Goal: Task Accomplishment & Management: Use online tool/utility

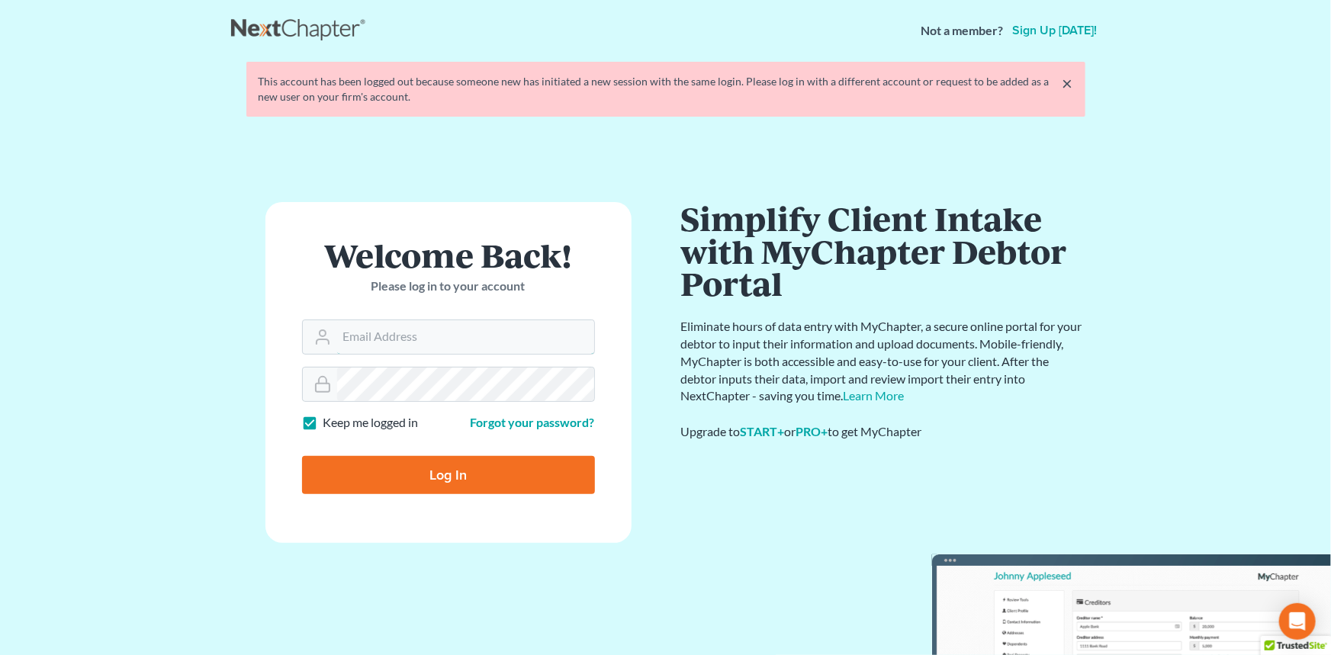
type input "[EMAIL_ADDRESS][DOMAIN_NAME]"
click at [467, 481] on input "Log In" at bounding box center [448, 475] width 293 height 38
type input "Thinking..."
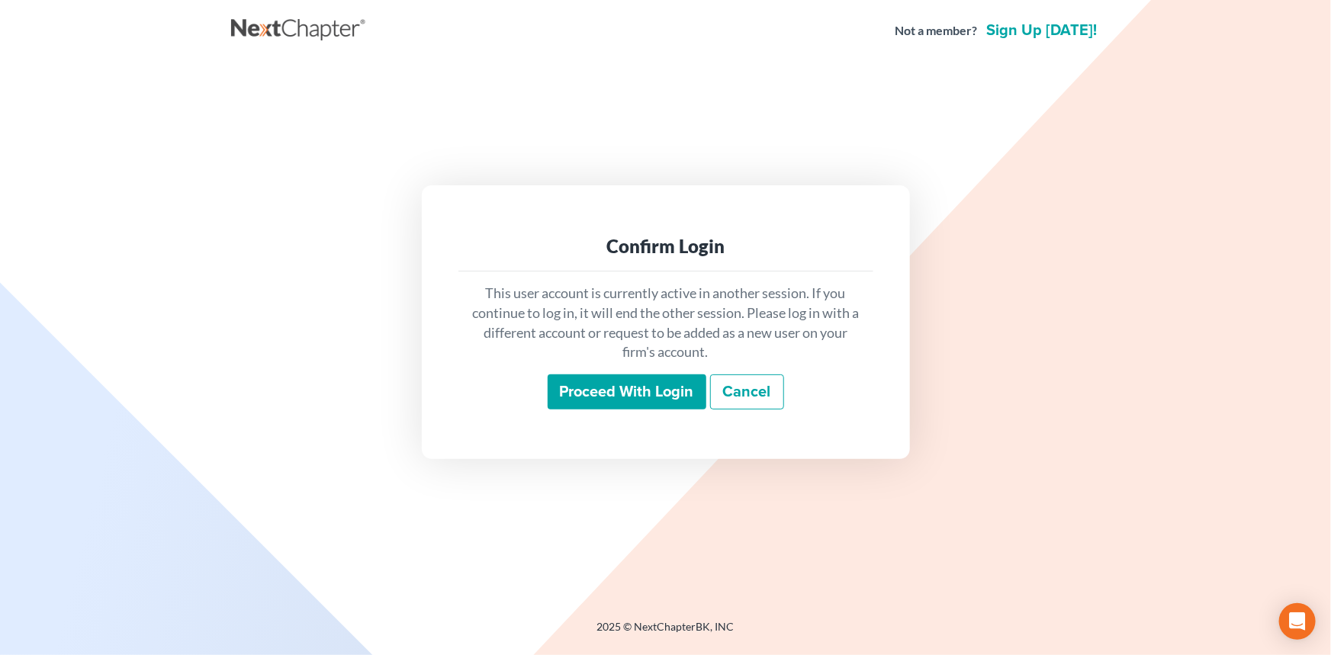
click at [612, 385] on input "Proceed with login" at bounding box center [627, 392] width 159 height 35
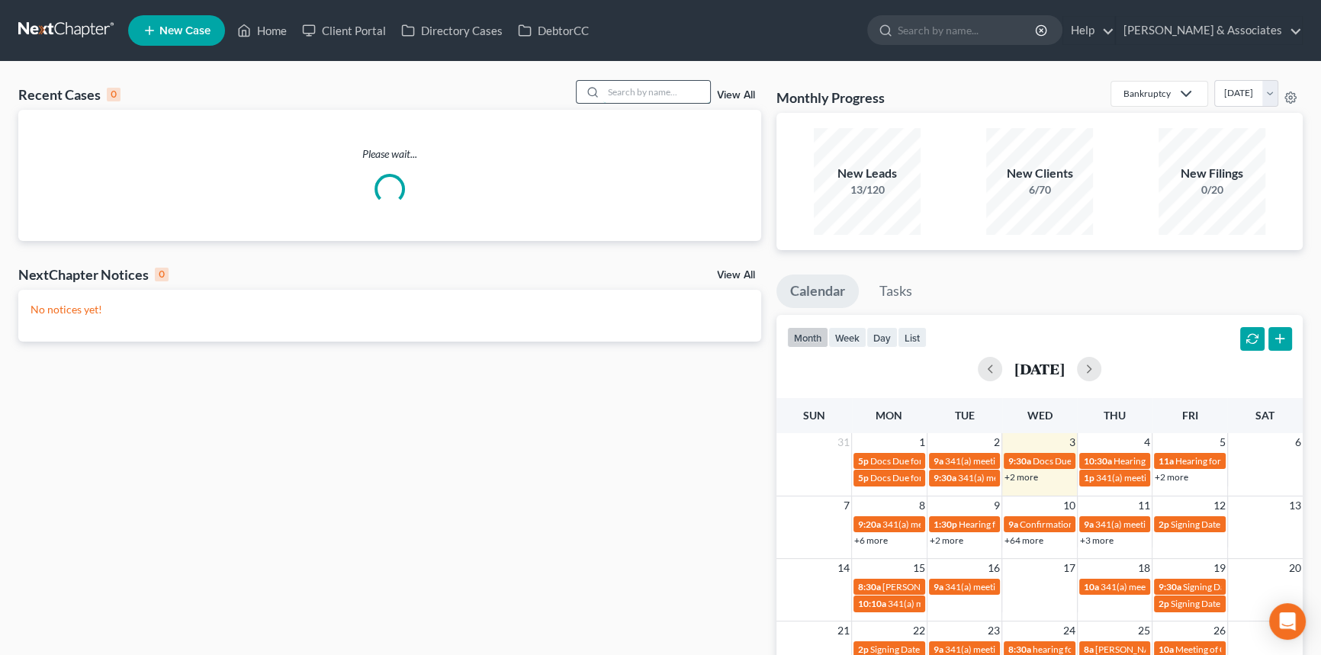
click at [649, 94] on input "search" at bounding box center [657, 92] width 107 height 22
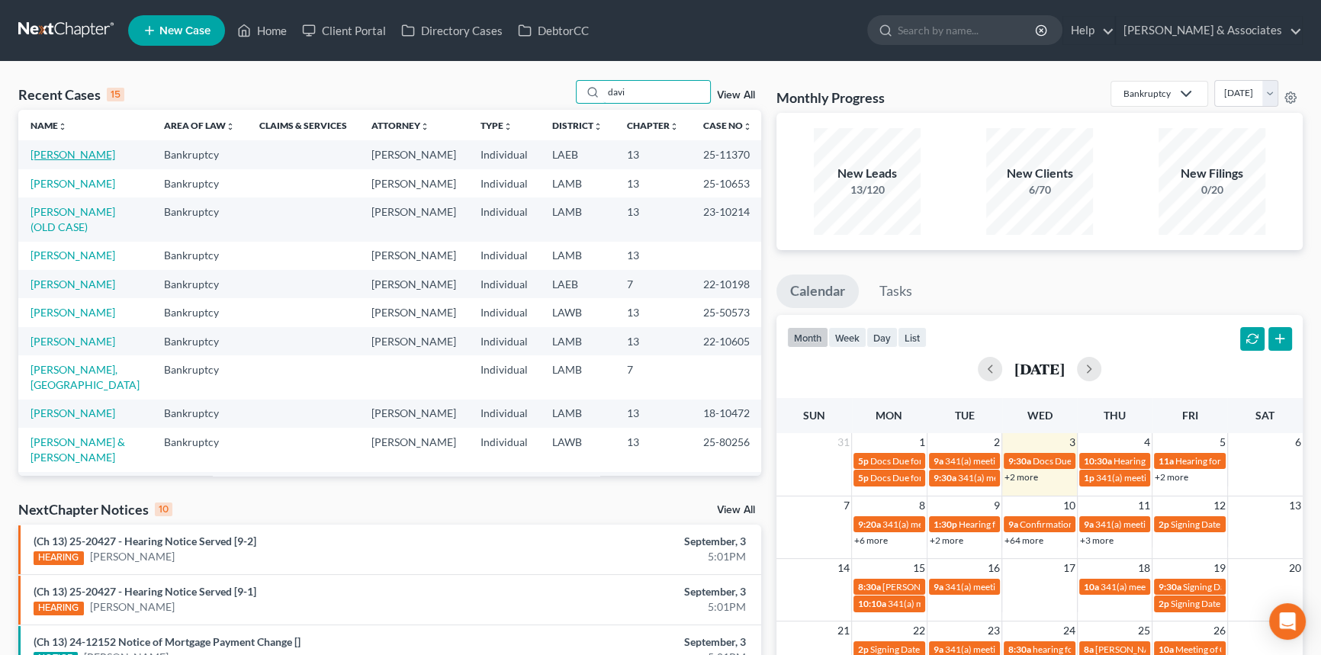
type input "davi"
click at [82, 156] on link "[PERSON_NAME]" at bounding box center [73, 154] width 85 height 13
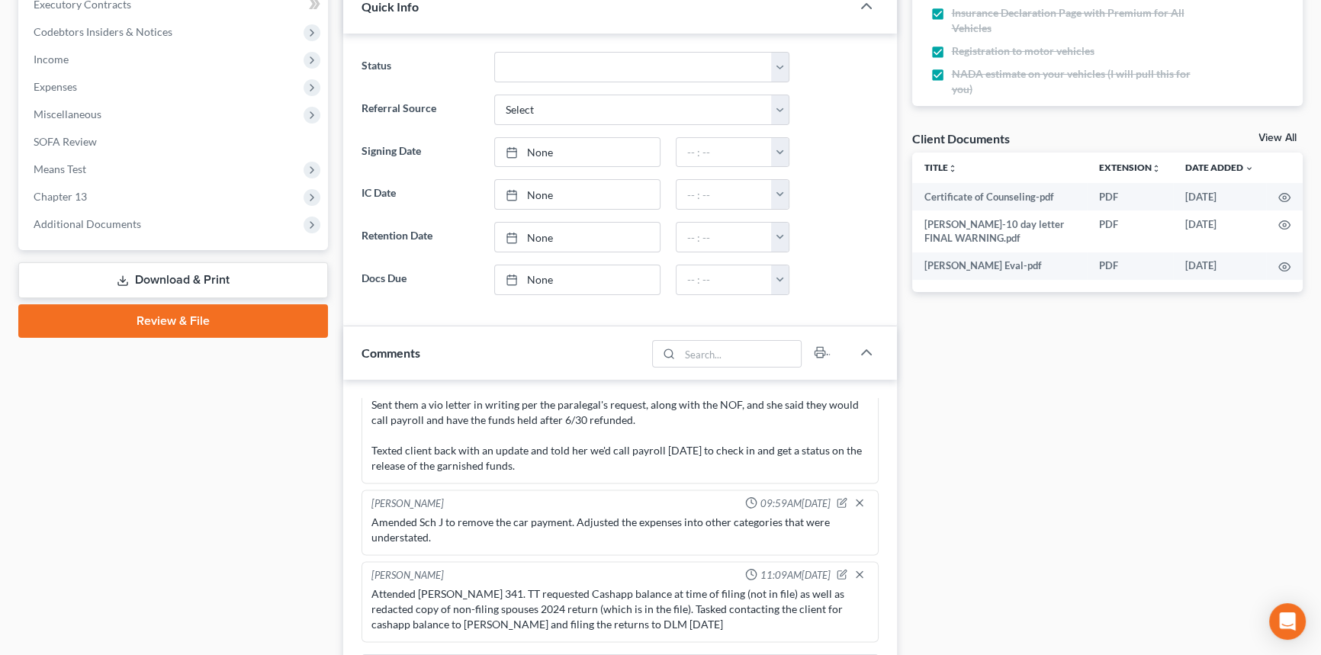
scroll to position [485, 0]
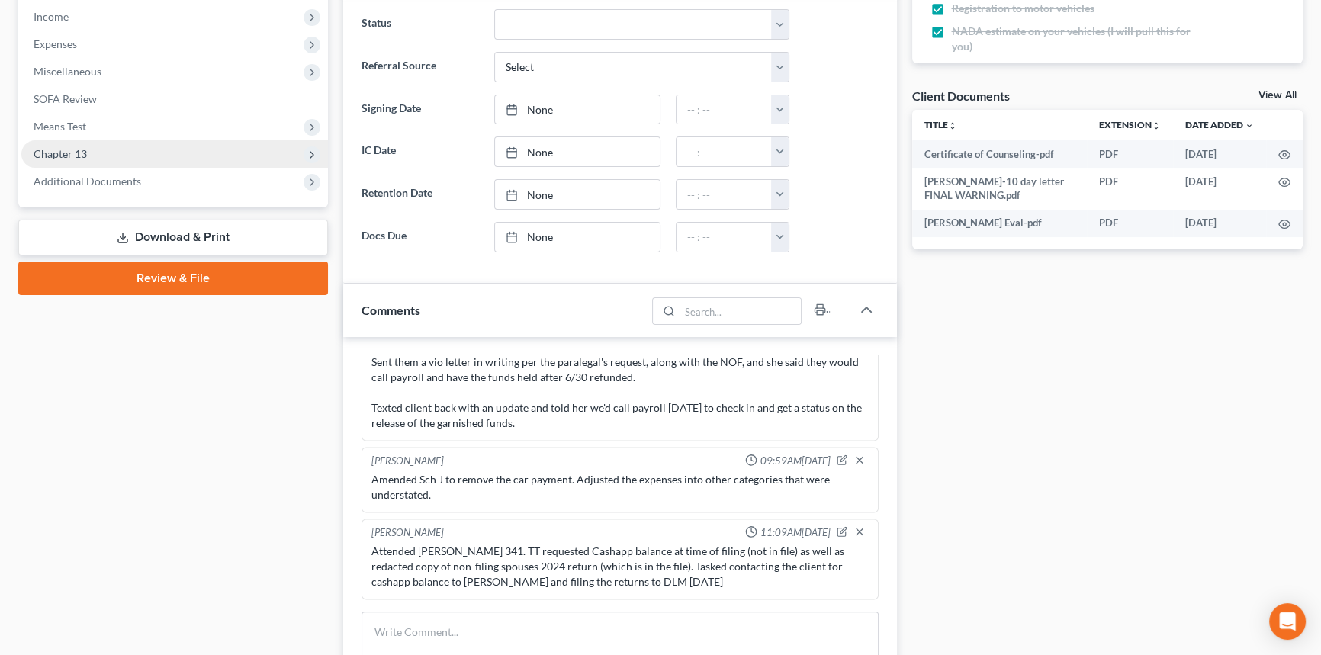
click at [81, 155] on span "Chapter 13" at bounding box center [60, 153] width 53 height 13
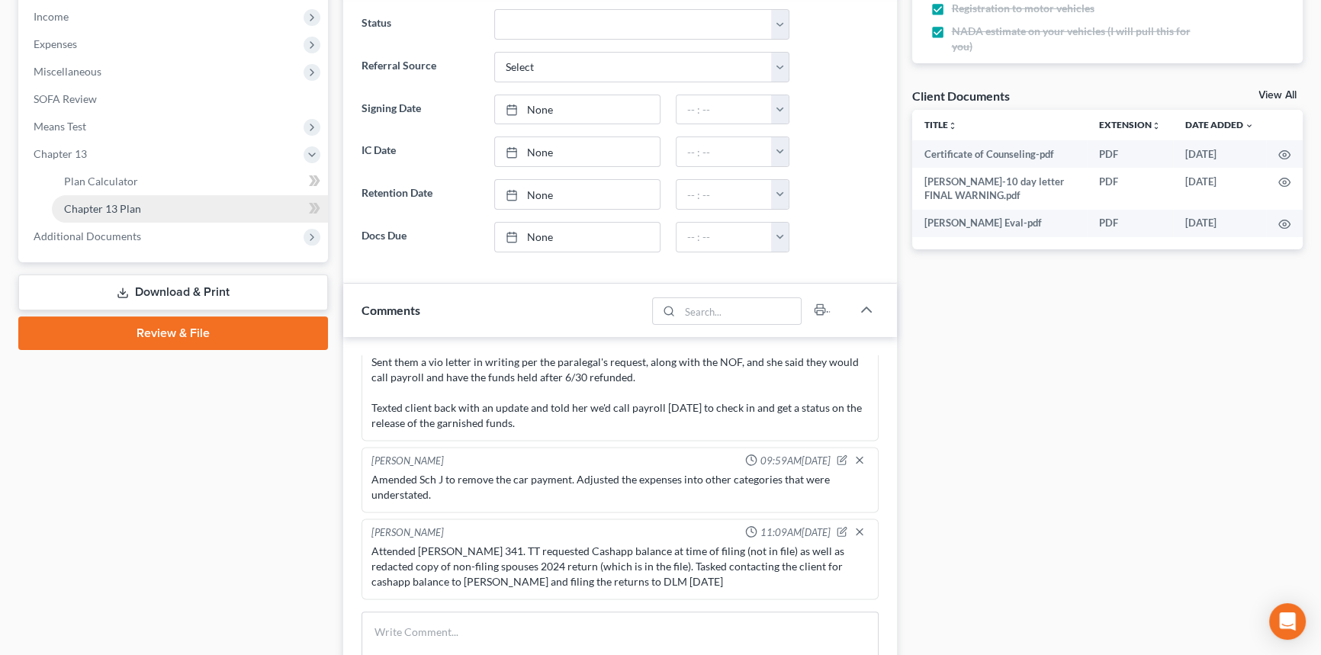
click at [116, 209] on span "Chapter 13 Plan" at bounding box center [102, 208] width 77 height 13
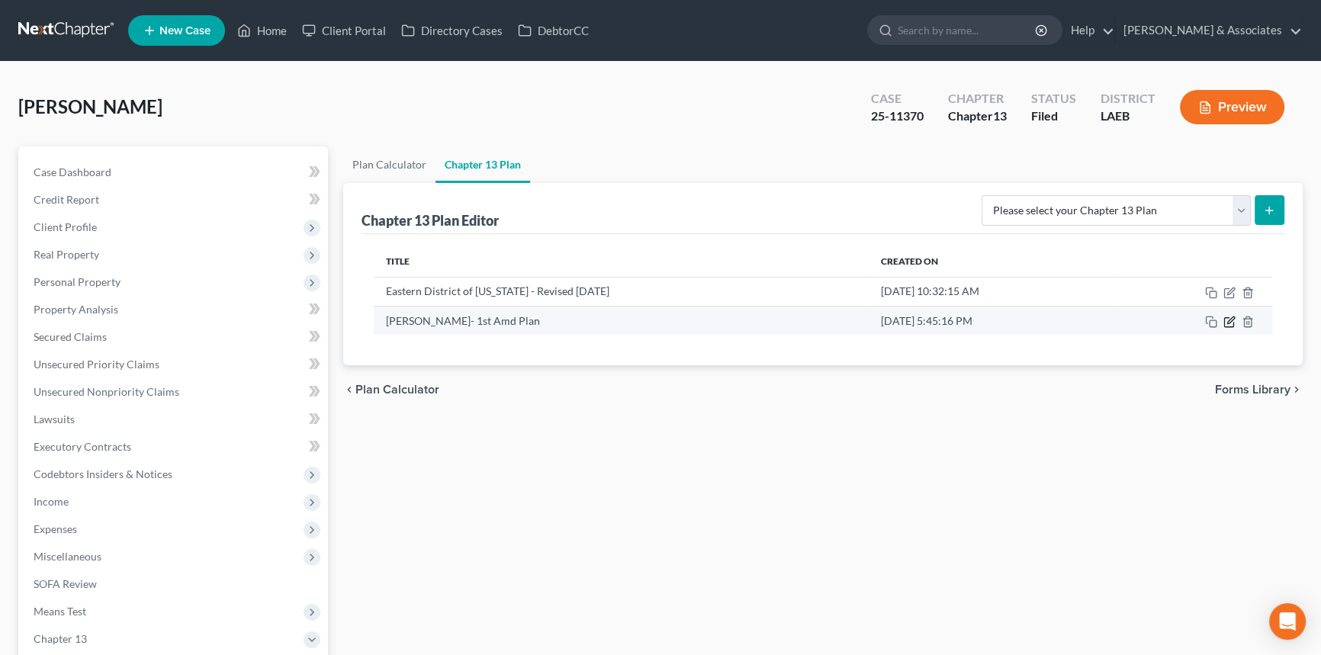
click at [1228, 322] on icon "button" at bounding box center [1231, 320] width 7 height 7
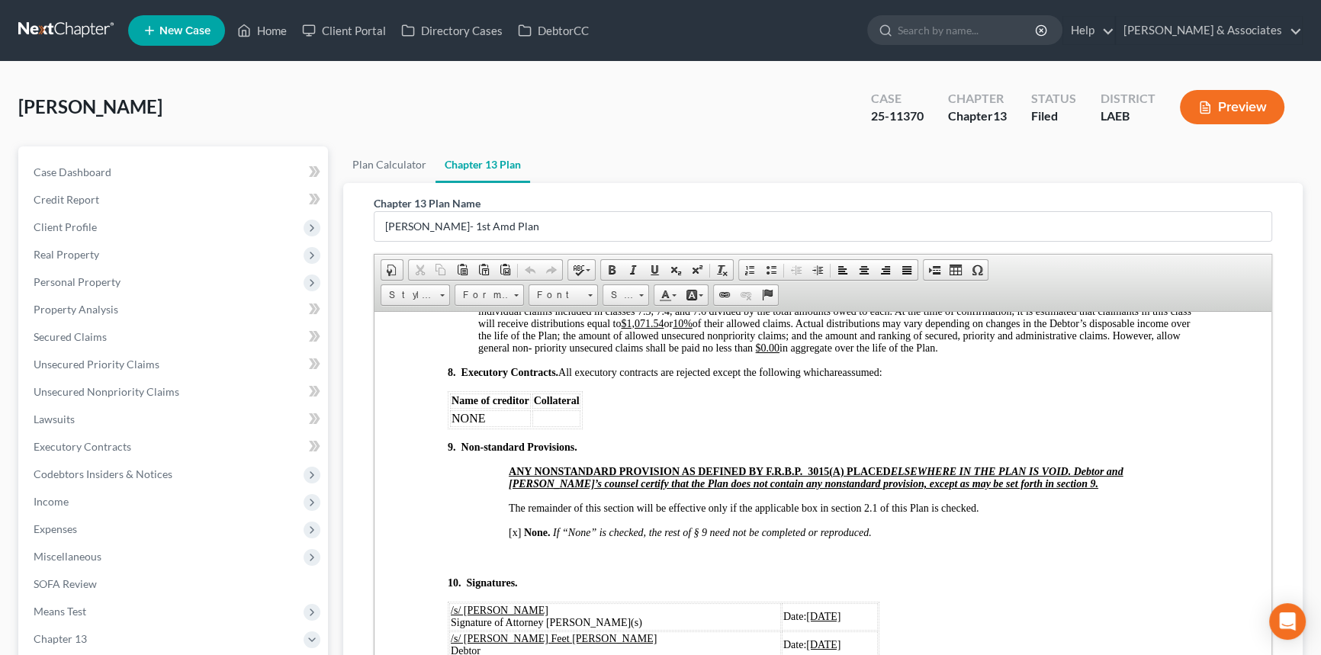
scroll to position [4508, 0]
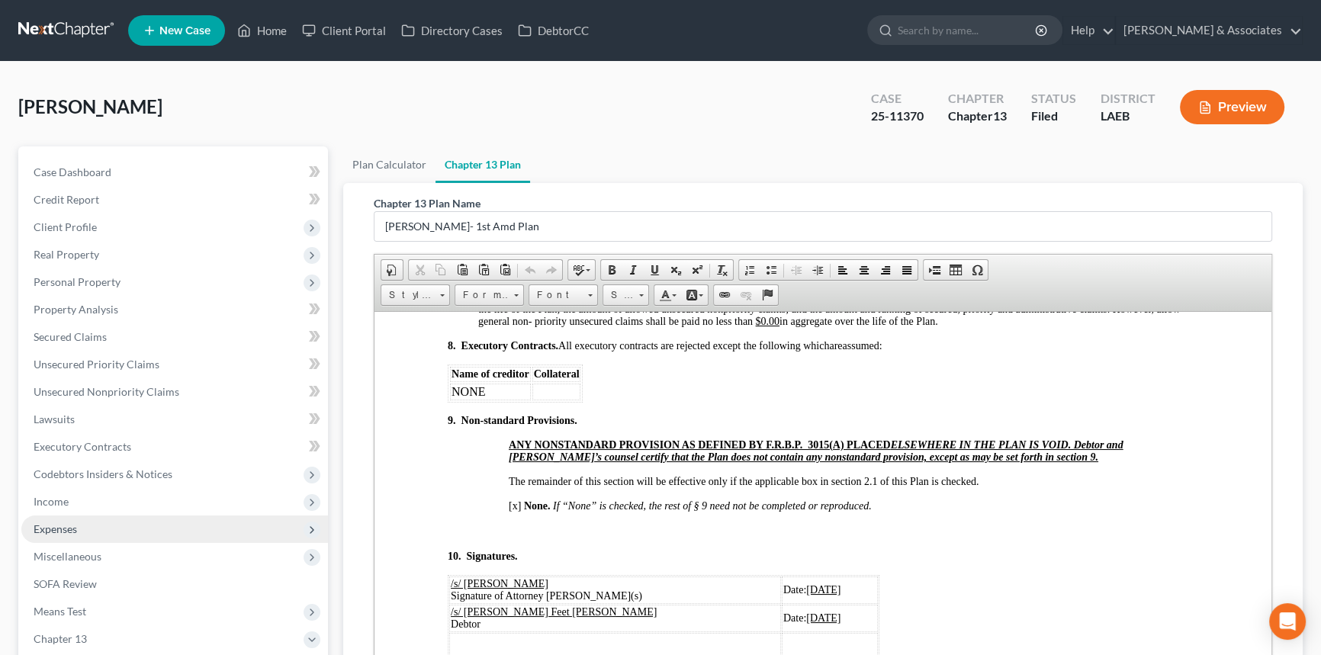
click at [145, 526] on span "Expenses" at bounding box center [174, 529] width 307 height 27
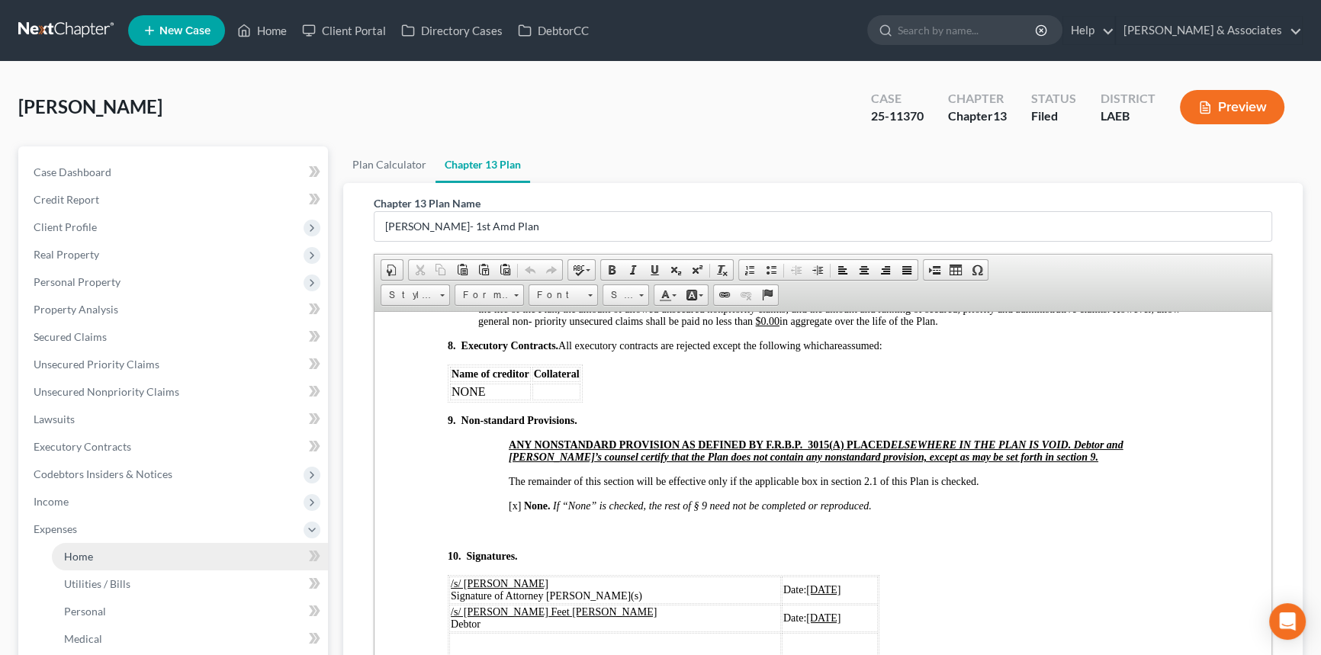
click at [153, 554] on link "Home" at bounding box center [190, 556] width 276 height 27
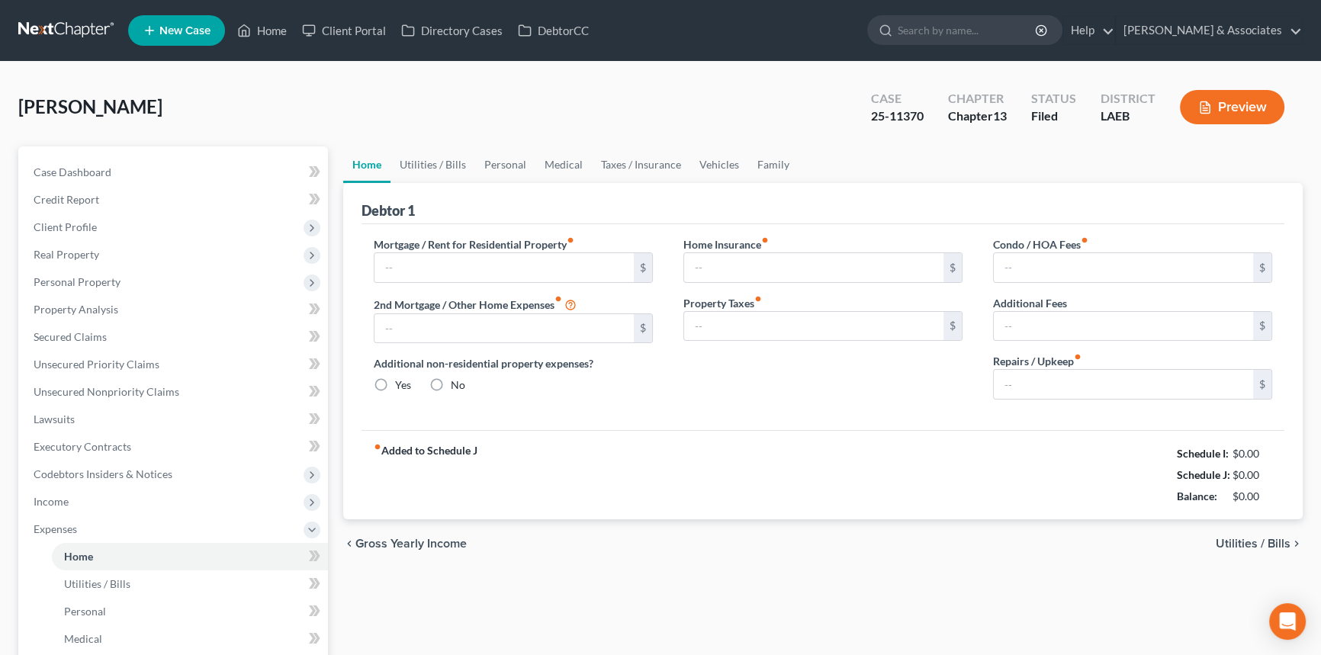
type input "0.00"
radio input "true"
type input "0.00"
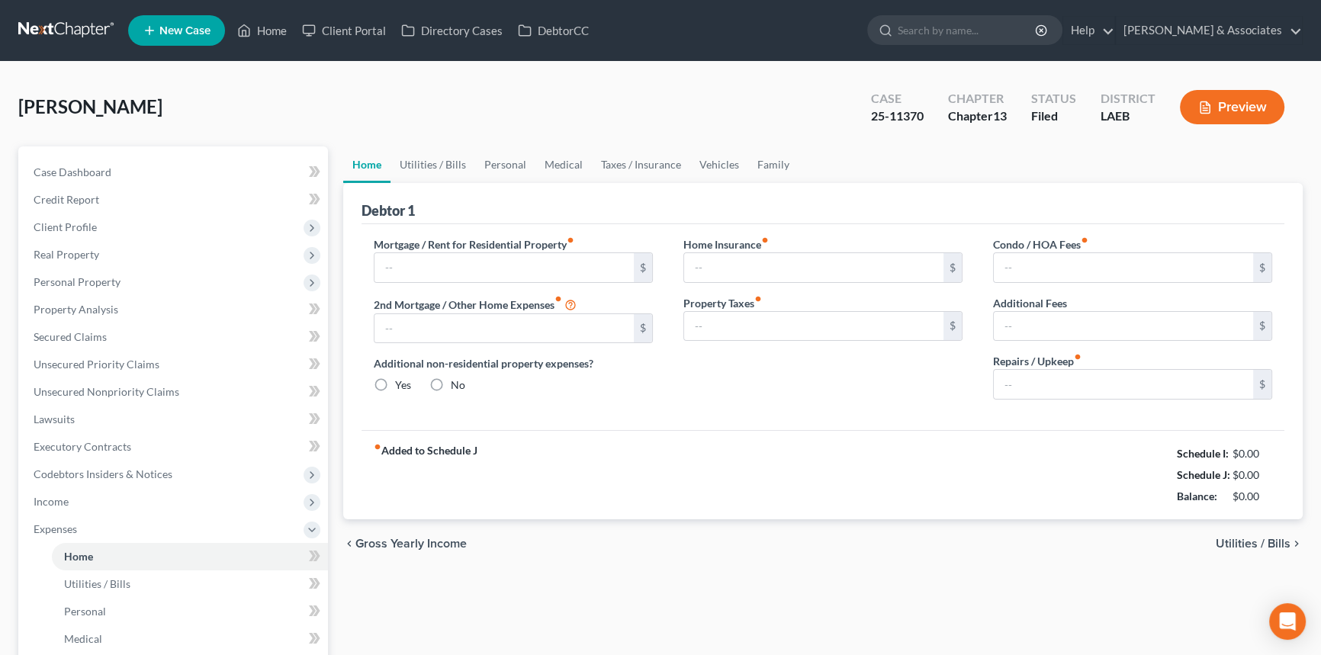
type input "0.00"
type input "100.00"
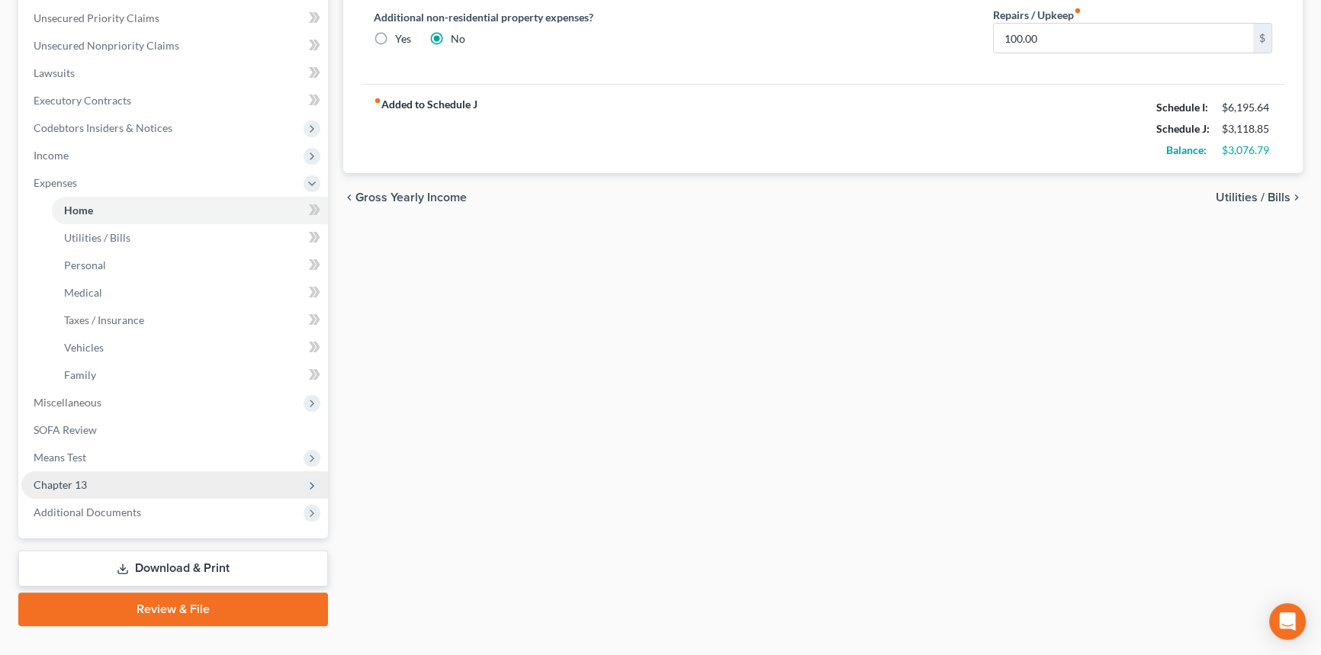
click at [111, 472] on span "Chapter 13" at bounding box center [174, 485] width 307 height 27
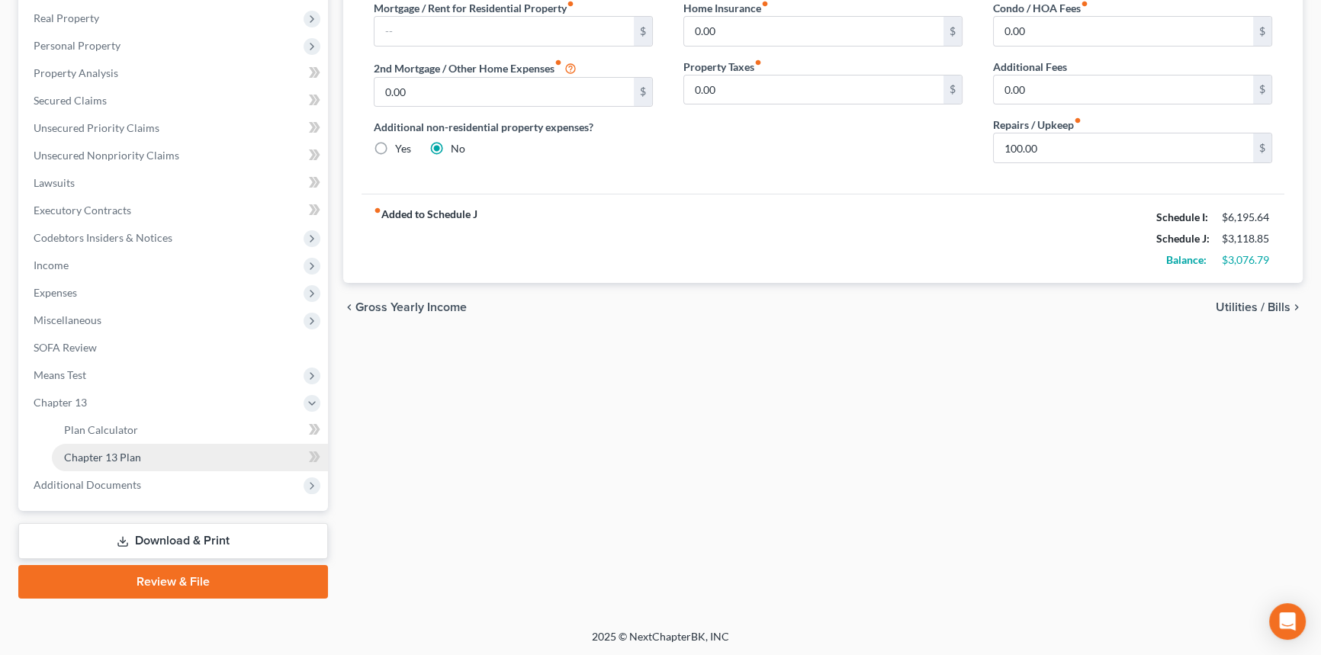
click at [123, 461] on span "Chapter 13 Plan" at bounding box center [102, 457] width 77 height 13
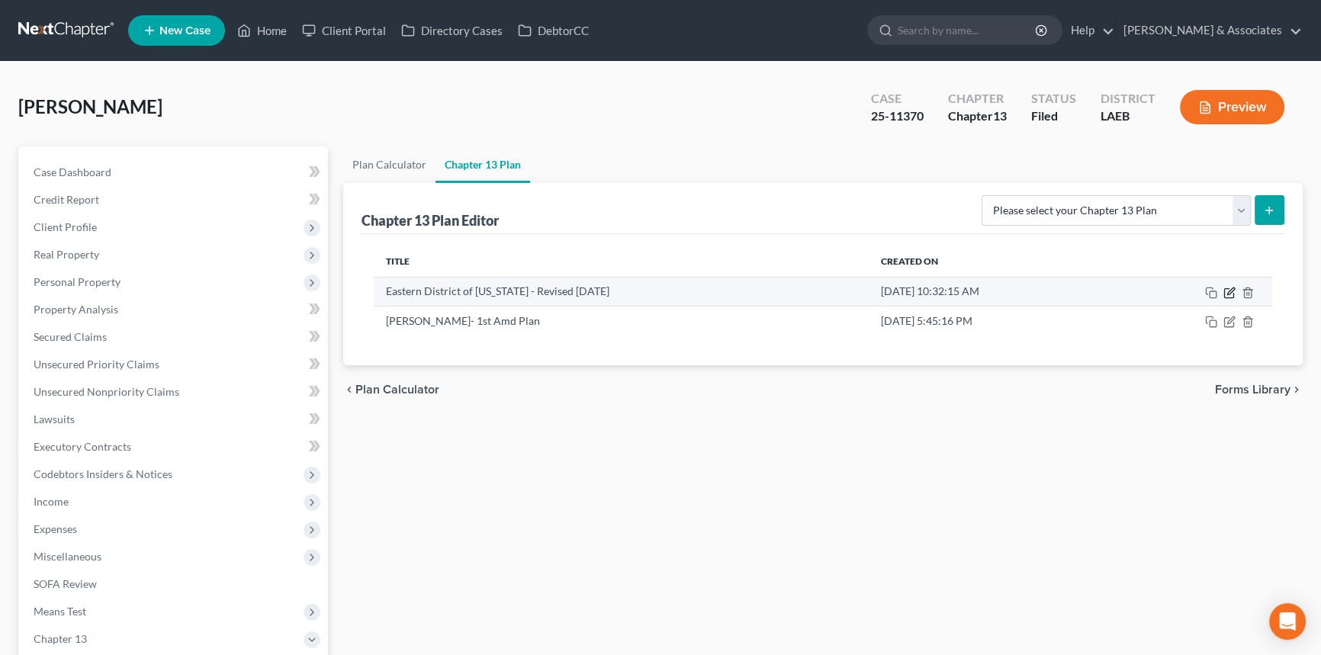
click at [1231, 293] on icon "button" at bounding box center [1230, 293] width 12 height 12
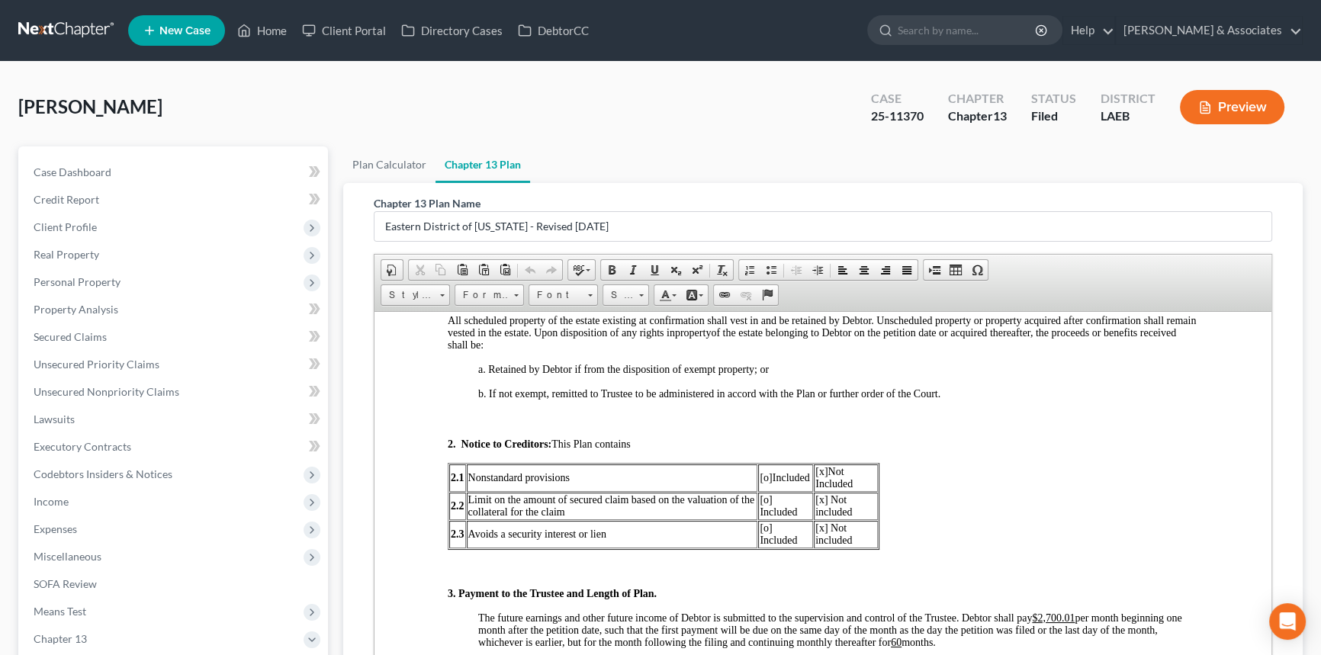
scroll to position [901, 0]
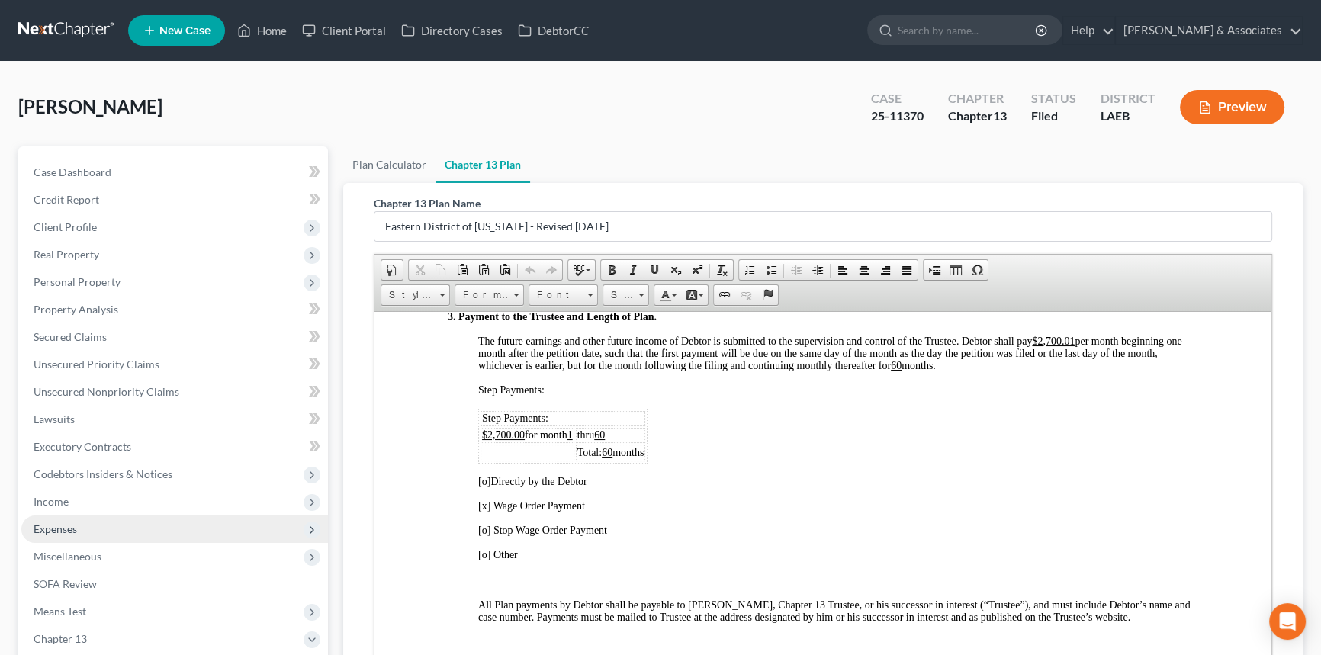
click at [63, 530] on span "Expenses" at bounding box center [55, 529] width 43 height 13
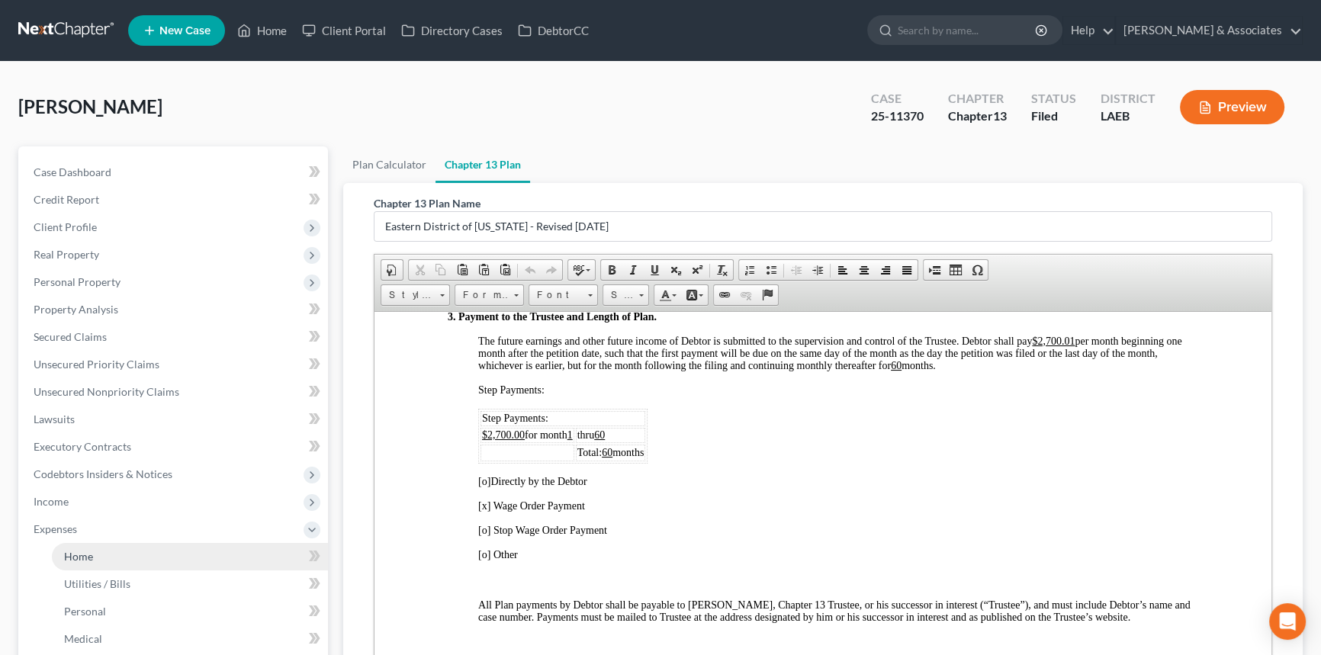
click at [64, 549] on link "Home" at bounding box center [190, 556] width 276 height 27
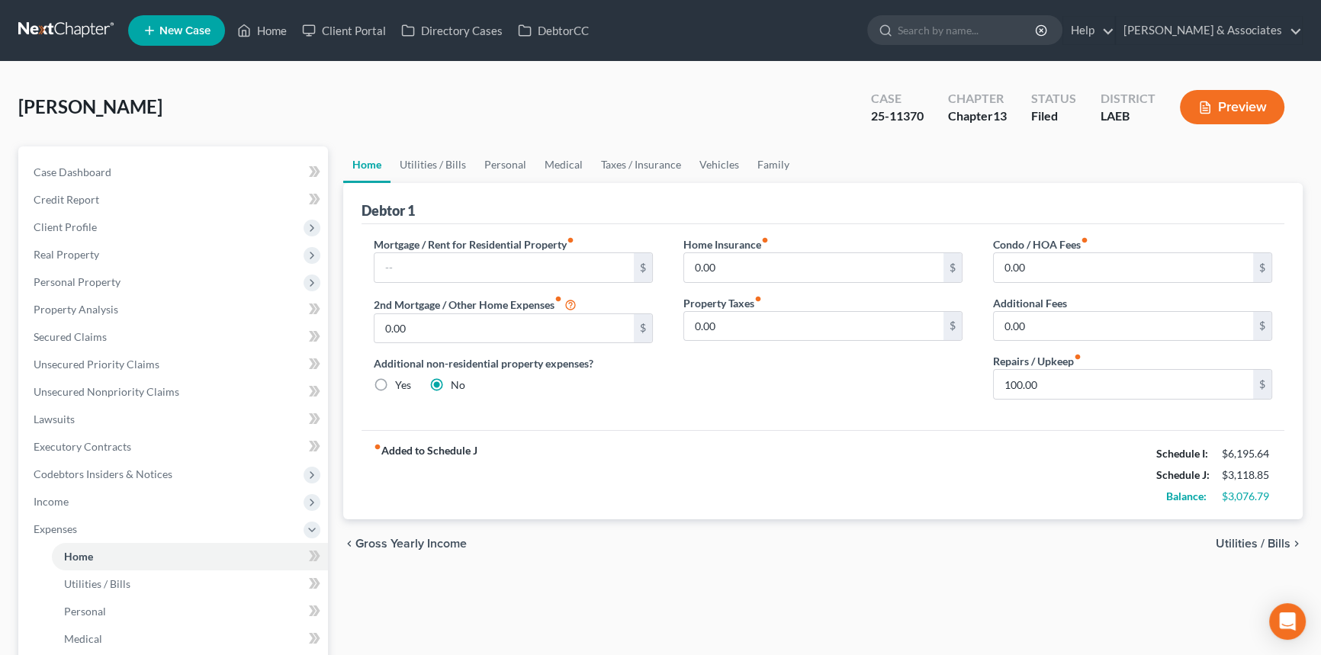
click at [50, 37] on link at bounding box center [67, 30] width 98 height 27
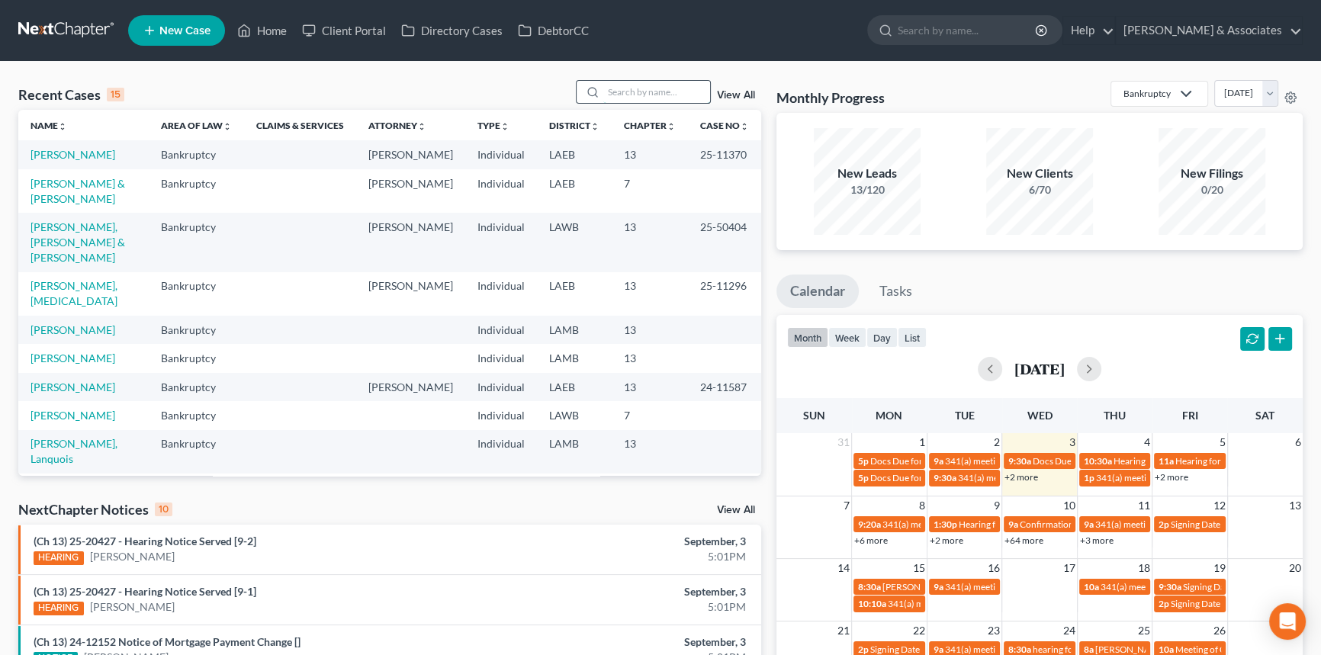
click at [614, 90] on input "search" at bounding box center [657, 92] width 107 height 22
type input "tris"
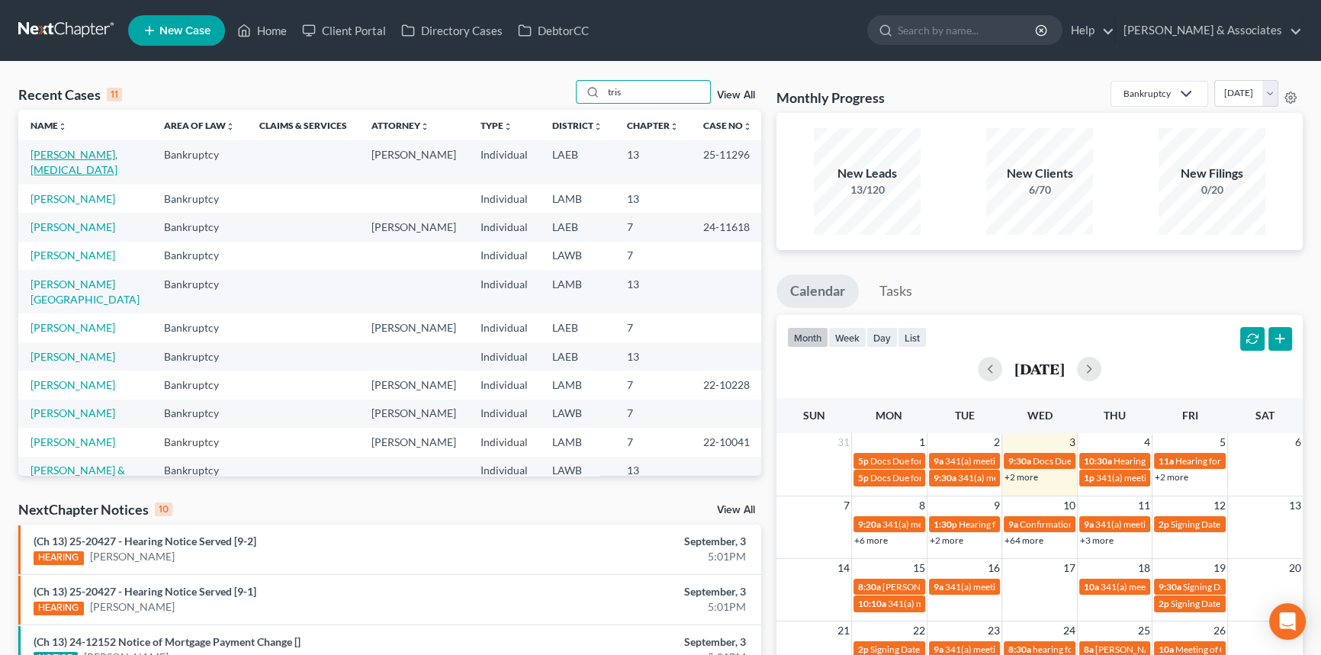
click at [79, 160] on link "[PERSON_NAME], [MEDICAL_DATA]" at bounding box center [74, 162] width 87 height 28
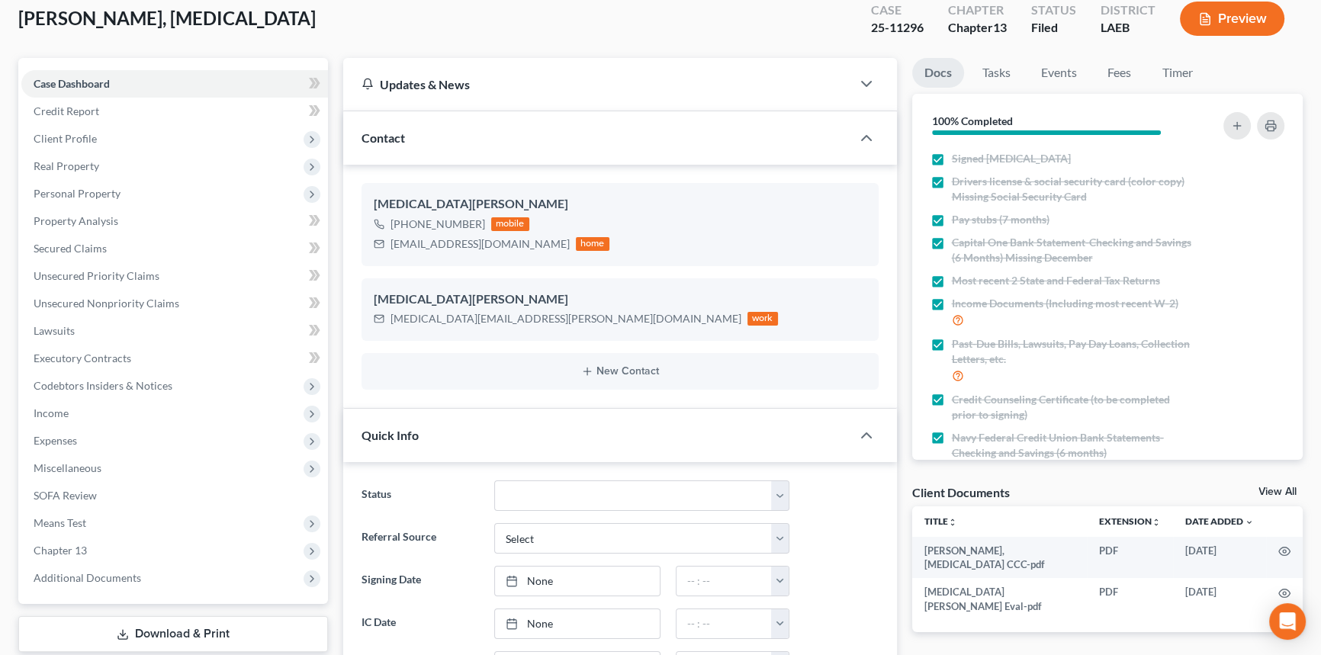
scroll to position [277, 0]
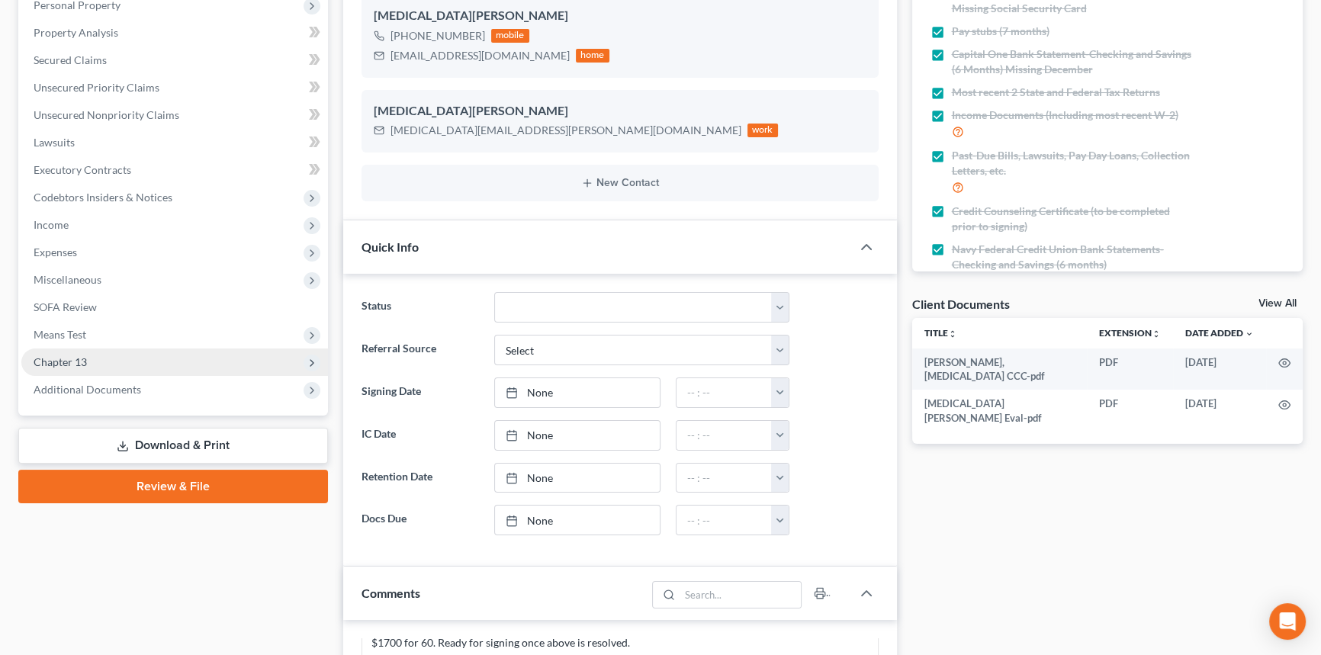
click at [143, 359] on span "Chapter 13" at bounding box center [174, 362] width 307 height 27
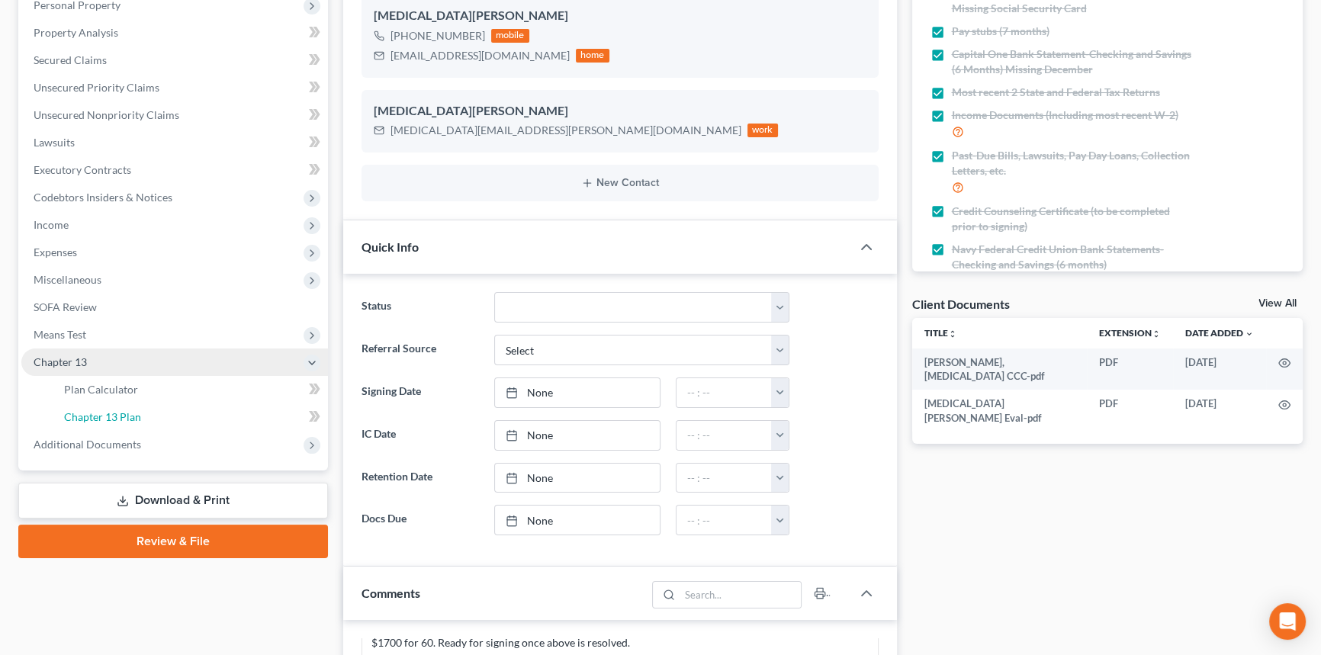
click at [137, 412] on span "Chapter 13 Plan" at bounding box center [102, 416] width 77 height 13
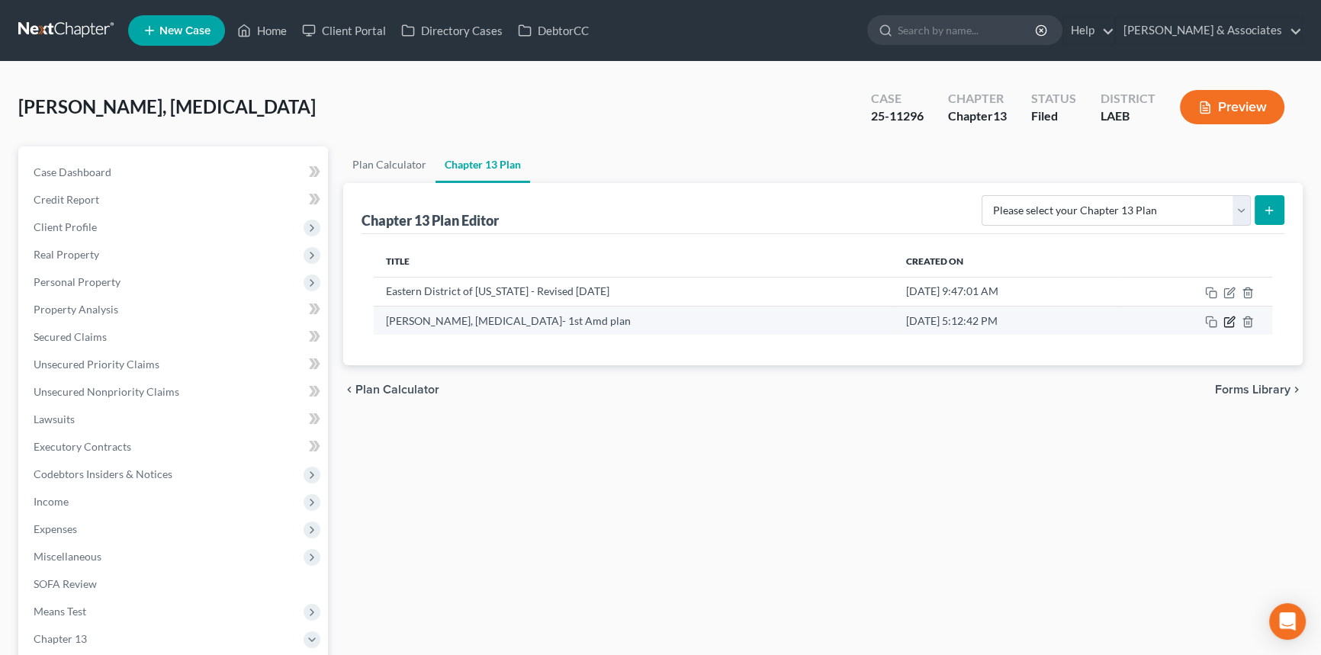
click at [1229, 321] on icon "button" at bounding box center [1231, 320] width 7 height 7
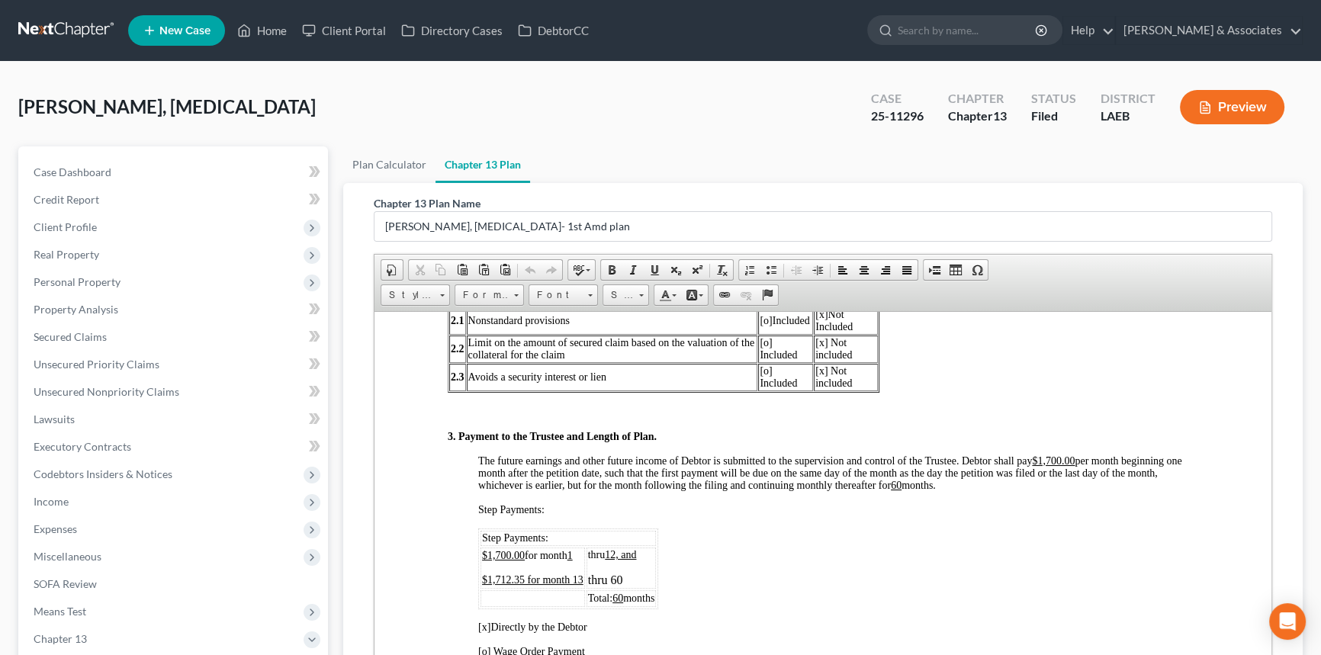
scroll to position [763, 0]
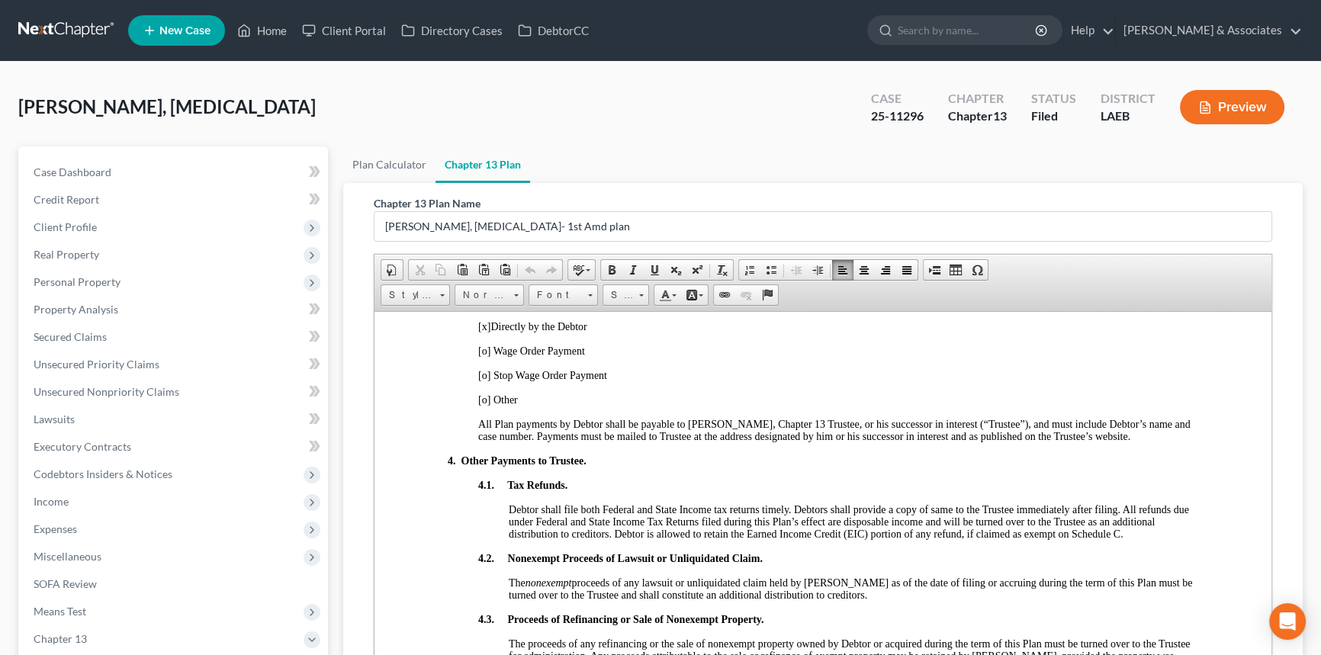
scroll to position [971, 0]
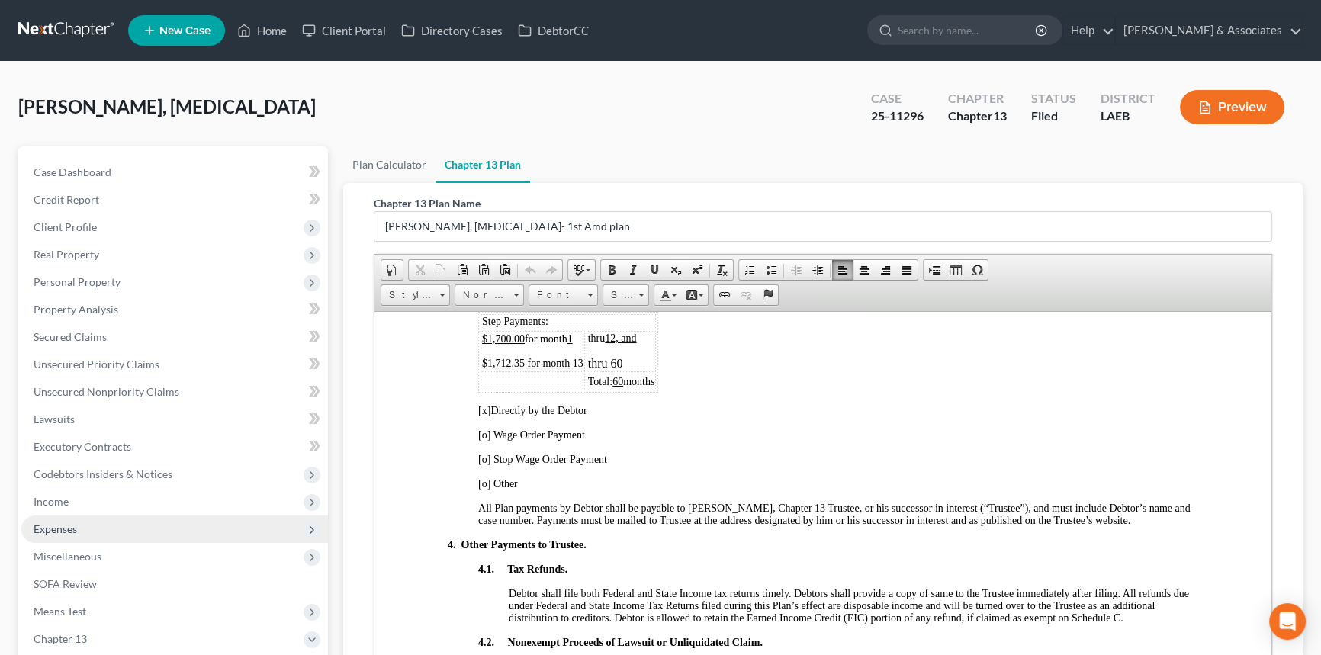
click at [167, 527] on span "Expenses" at bounding box center [174, 529] width 307 height 27
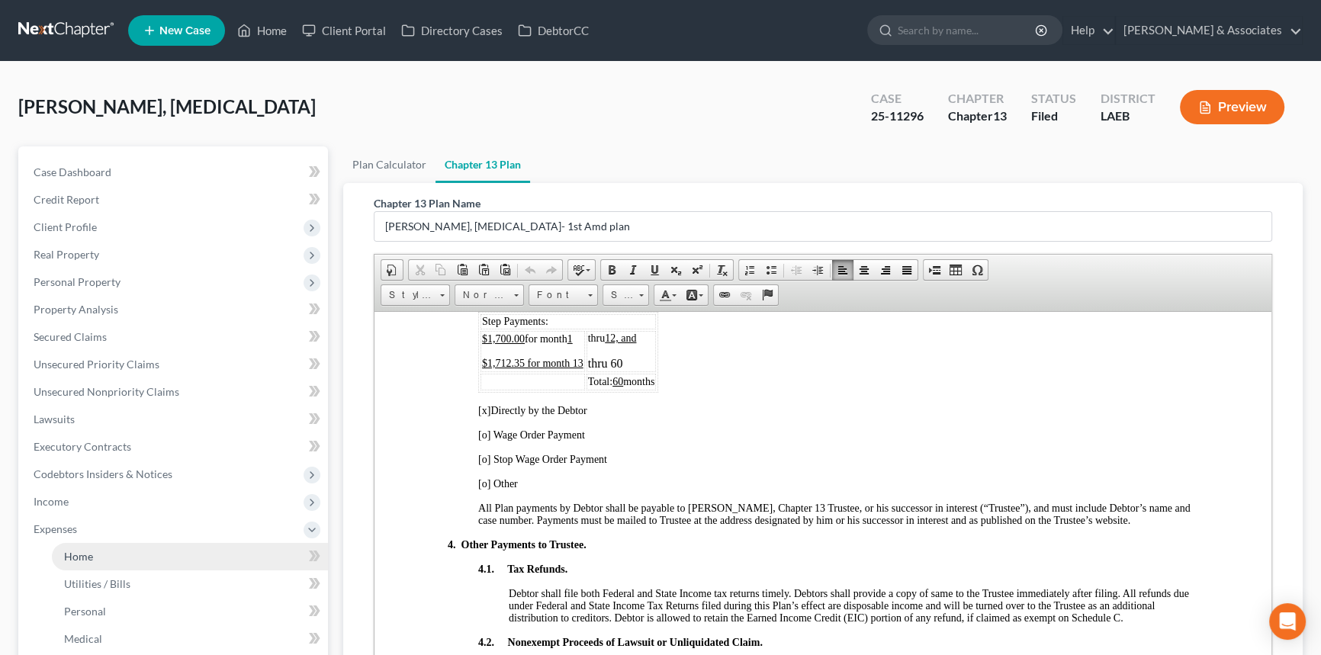
click at [150, 547] on link "Home" at bounding box center [190, 556] width 276 height 27
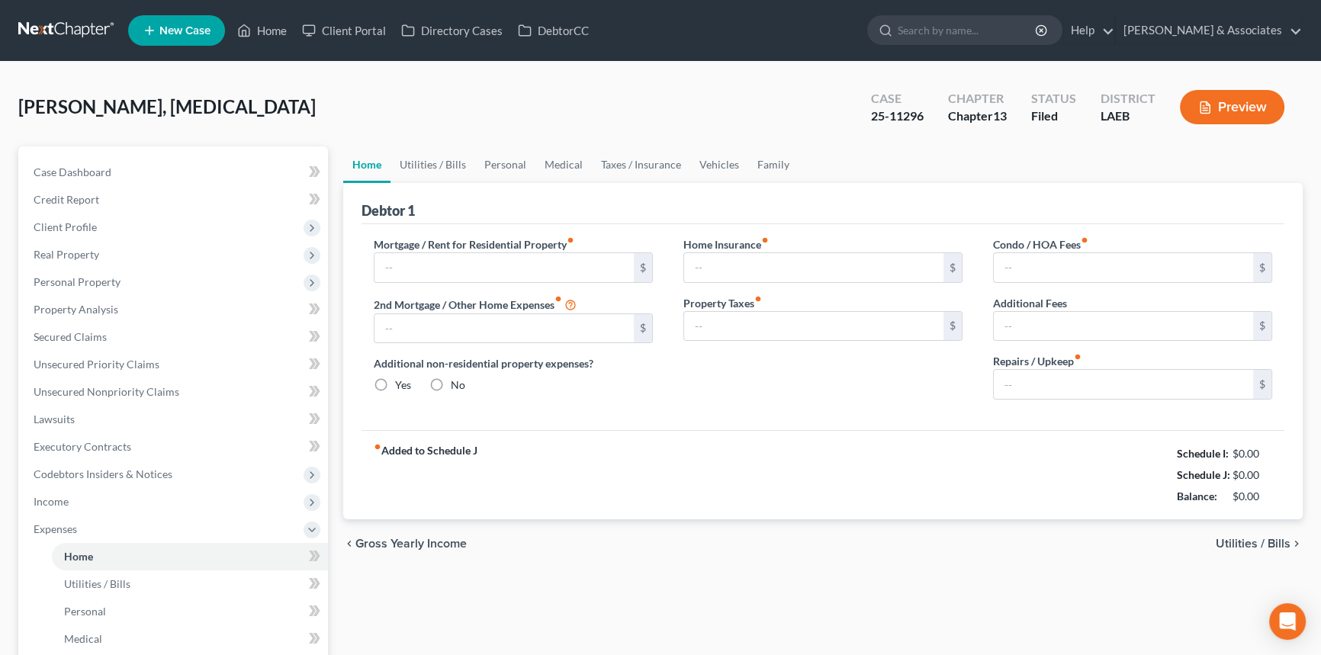
type input "1,430.00"
type input "0.00"
radio input "true"
type input "0.00"
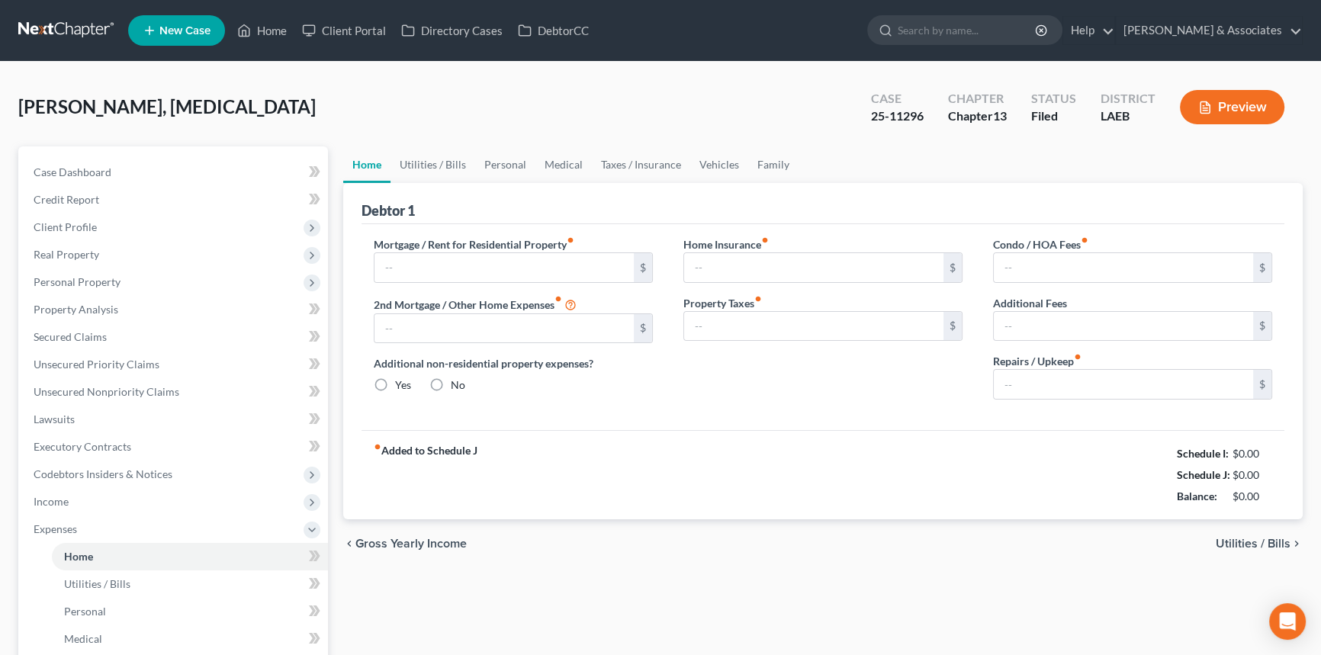
type input "0.00"
